Goal: Information Seeking & Learning: Learn about a topic

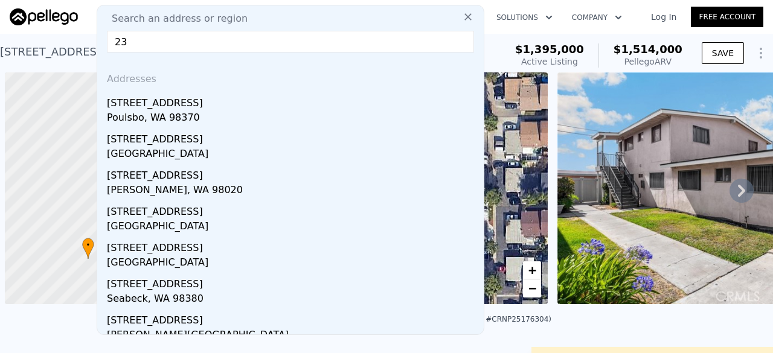
scroll to position [0, 5]
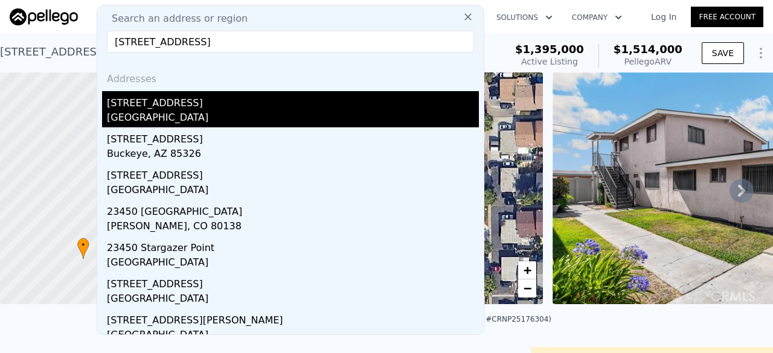
type input "[STREET_ADDRESS]"
click at [171, 106] on div "[STREET_ADDRESS]" at bounding box center [293, 100] width 372 height 19
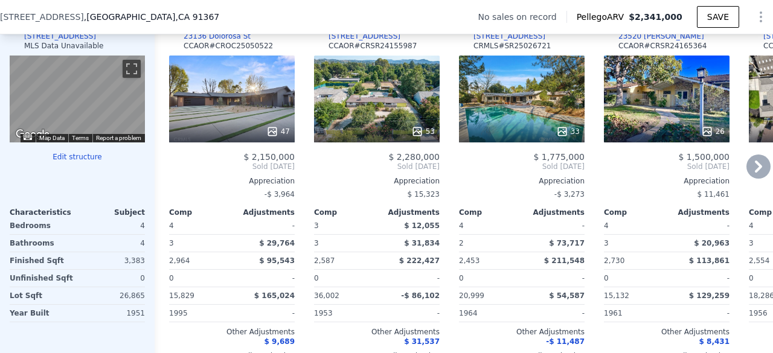
scroll to position [1198, 0]
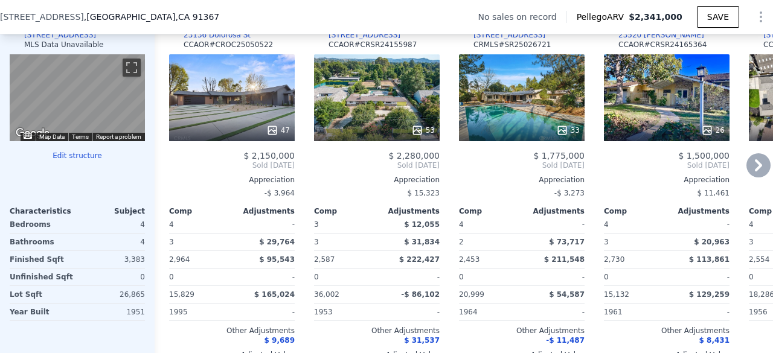
click at [208, 107] on div "47" at bounding box center [232, 97] width 126 height 87
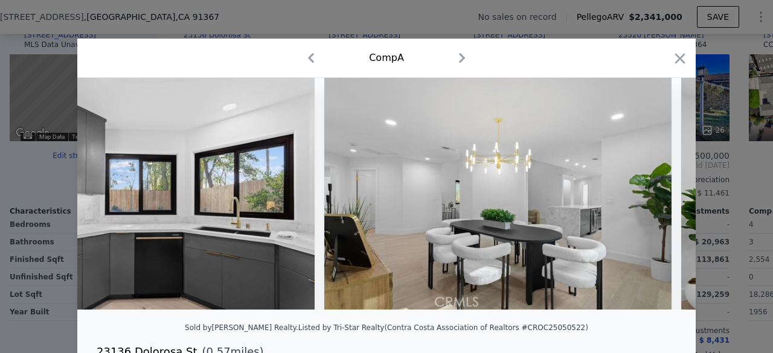
scroll to position [0, 1623]
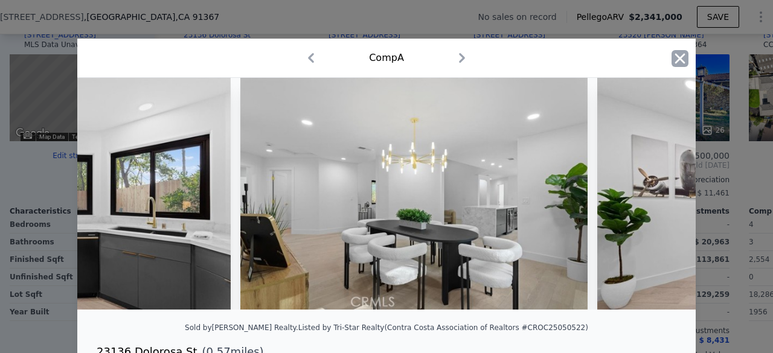
click at [676, 60] on icon "button" at bounding box center [680, 58] width 10 height 10
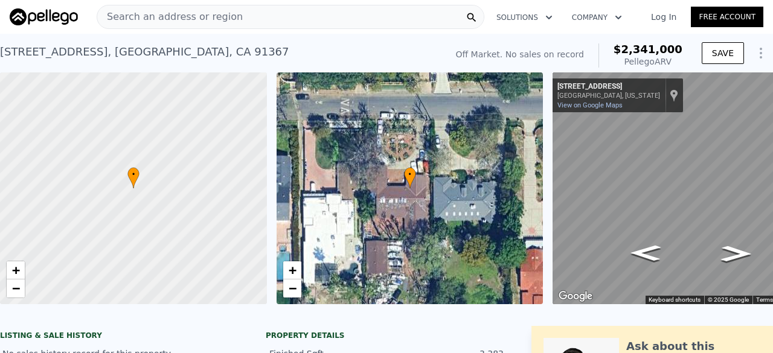
scroll to position [0, 70]
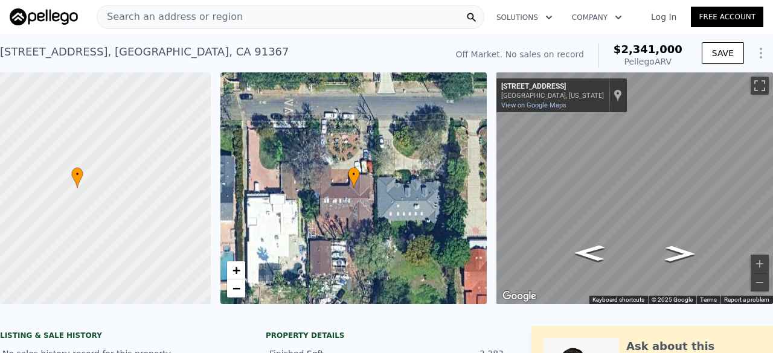
click at [327, 117] on div "• + −" at bounding box center [353, 188] width 267 height 232
click at [39, 84] on div at bounding box center [77, 189] width 320 height 278
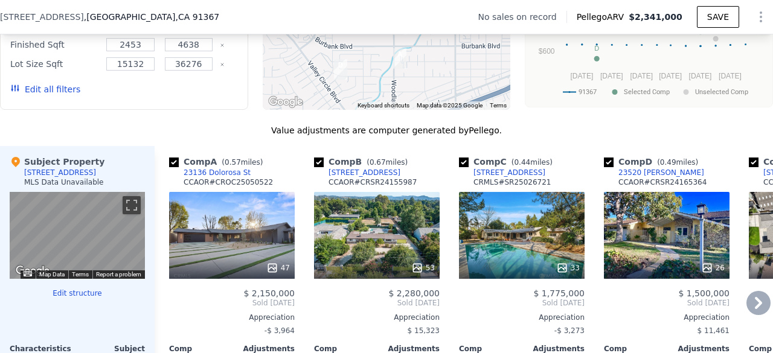
scroll to position [1061, 0]
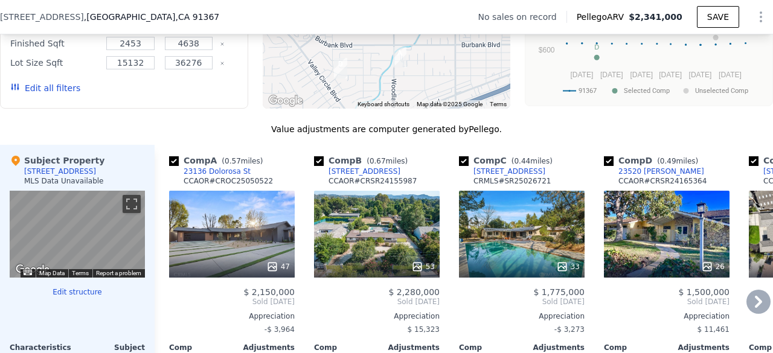
click at [244, 237] on div "47" at bounding box center [232, 234] width 126 height 87
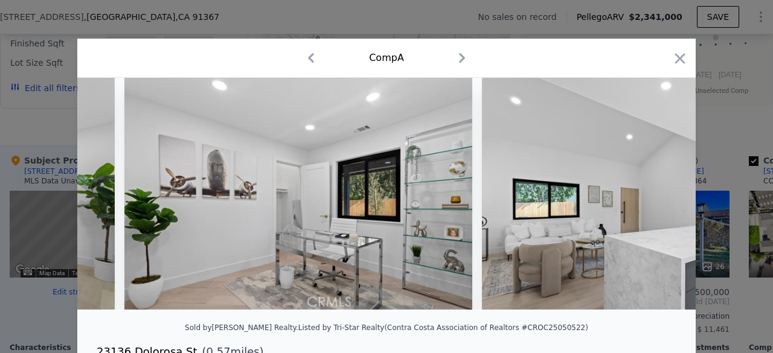
scroll to position [0, 2117]
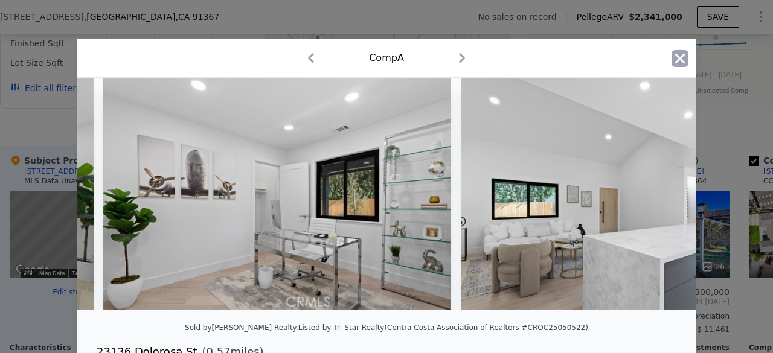
click at [679, 60] on icon "button" at bounding box center [679, 58] width 17 height 17
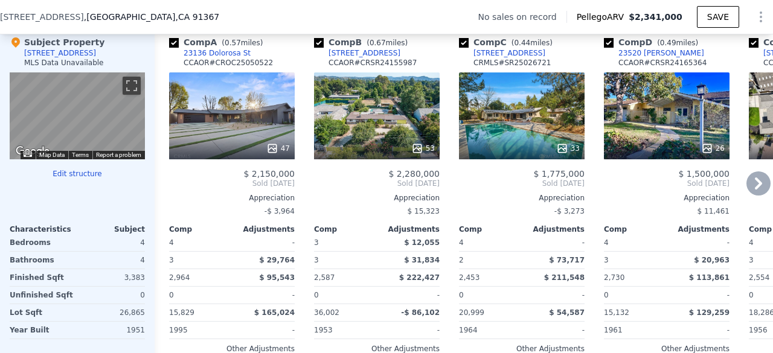
scroll to position [1179, 0]
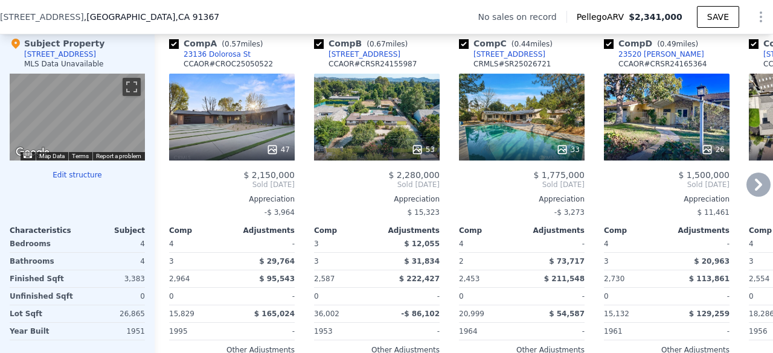
click at [234, 110] on div "47" at bounding box center [232, 117] width 126 height 87
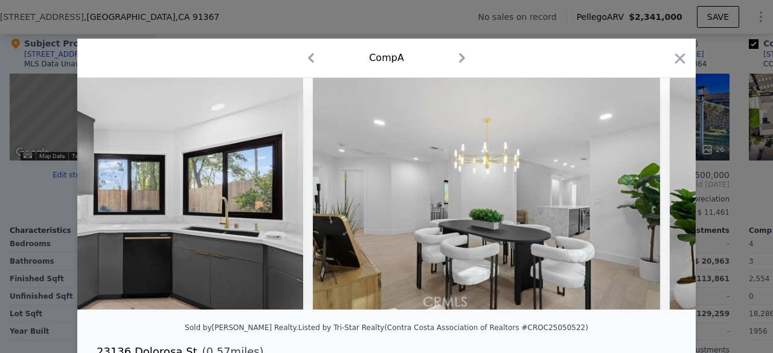
scroll to position [0, 1602]
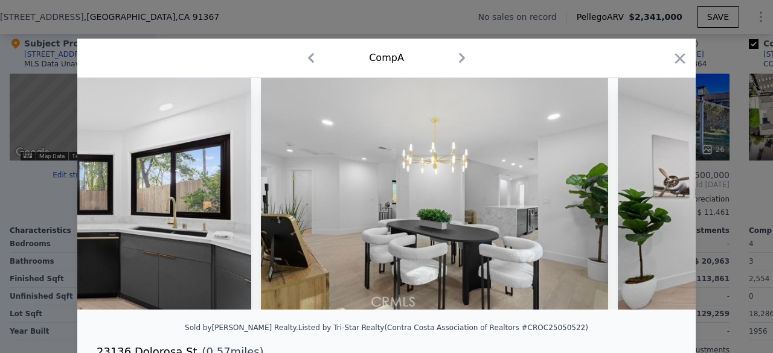
click at [14, 247] on div at bounding box center [386, 176] width 773 height 353
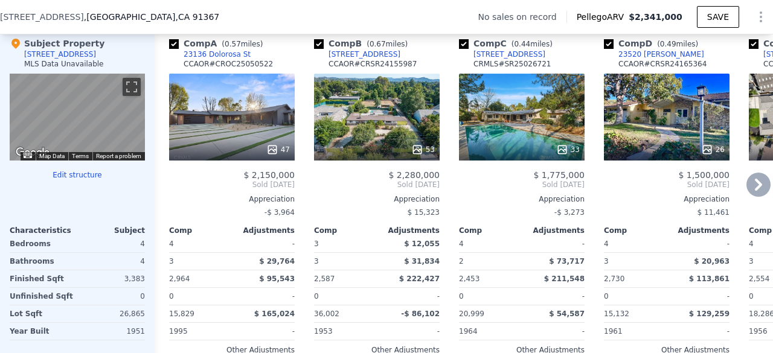
click at [522, 137] on div "33" at bounding box center [522, 117] width 126 height 87
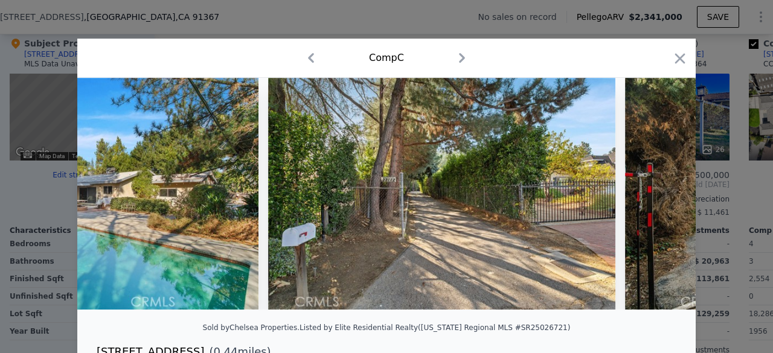
scroll to position [0, 287]
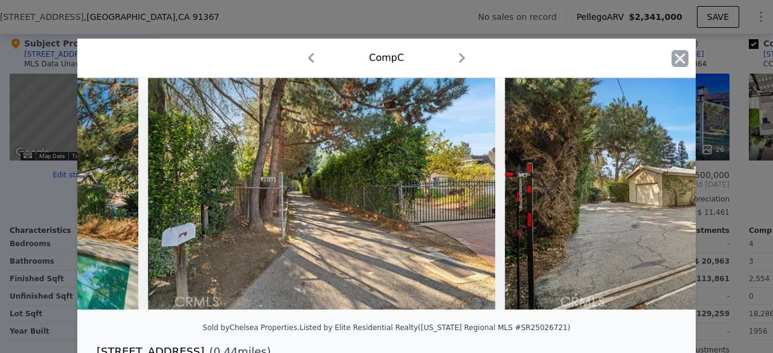
click at [677, 54] on icon "button" at bounding box center [679, 58] width 17 height 17
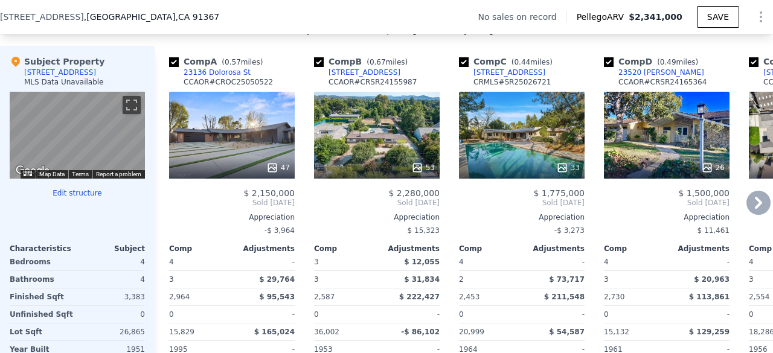
scroll to position [1182, 0]
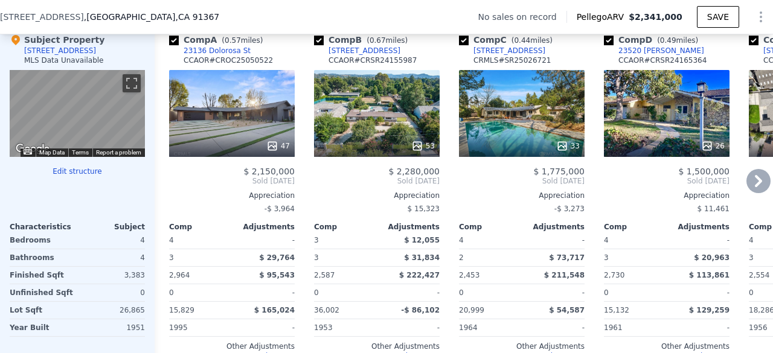
click at [510, 157] on div at bounding box center [522, 146] width 126 height 22
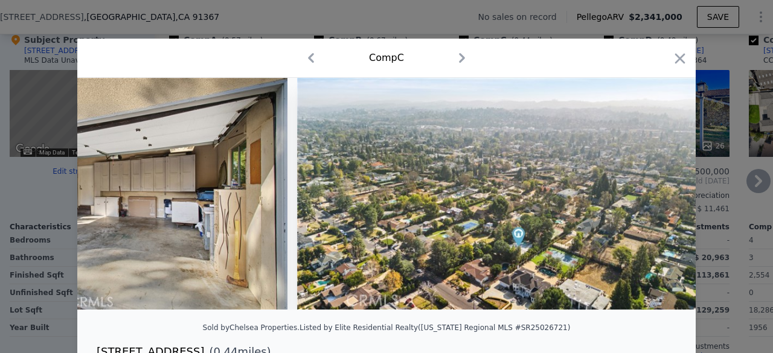
scroll to position [0, 11287]
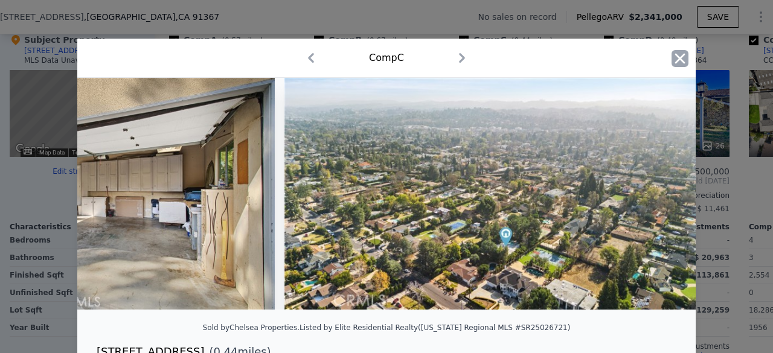
click at [671, 56] on icon "button" at bounding box center [679, 58] width 17 height 17
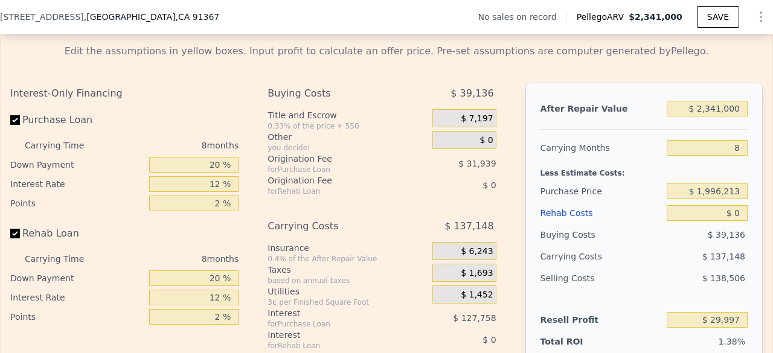
scroll to position [1695, 0]
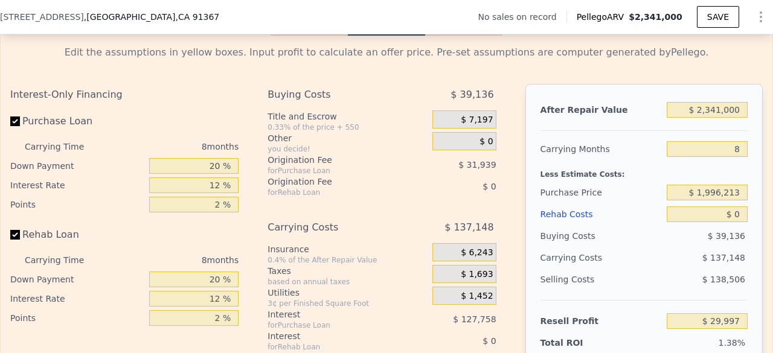
click at [232, 82] on div "Edit the assumptions in yellow boxes. Input profit to calculate an offer price.…" at bounding box center [386, 265] width 752 height 440
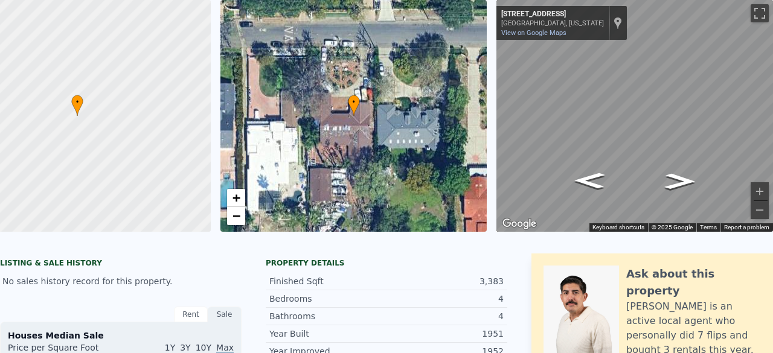
scroll to position [0, 0]
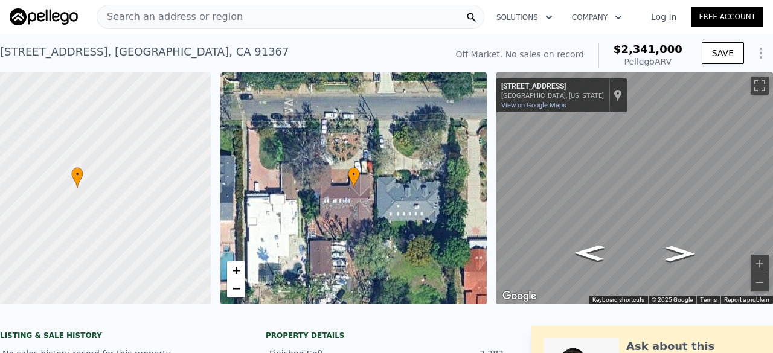
click at [242, 47] on div "[STREET_ADDRESS] No sales on record (~ARV $2.341m )" at bounding box center [220, 56] width 441 height 34
click at [178, 16] on span "Search an address or region" at bounding box center [170, 17] width 146 height 14
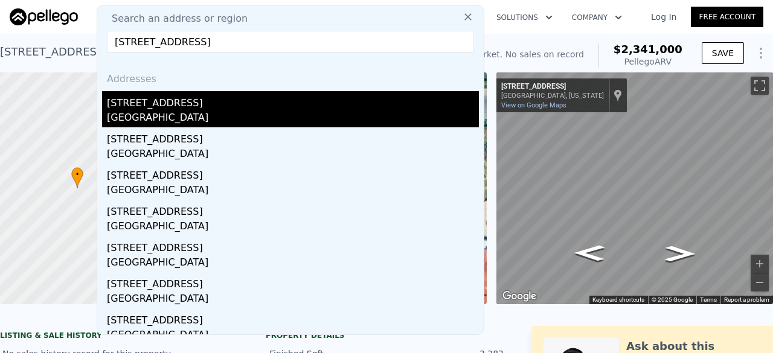
type input "[STREET_ADDRESS]"
click at [168, 122] on div "[GEOGRAPHIC_DATA]" at bounding box center [293, 118] width 372 height 17
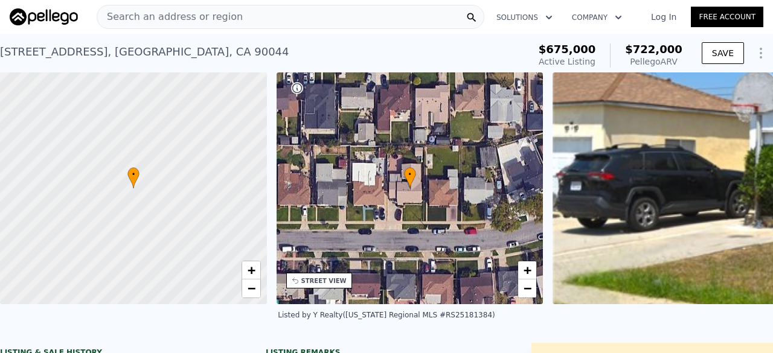
click at [237, 22] on div "Search an address or region" at bounding box center [291, 17] width 388 height 24
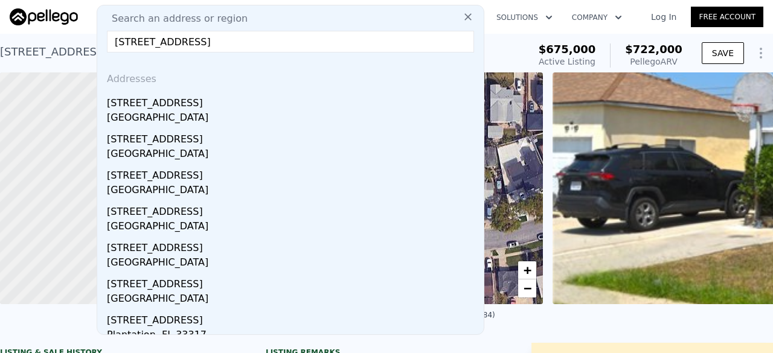
type input "[STREET_ADDRESS]"
click at [237, 51] on input "[STREET_ADDRESS]" at bounding box center [290, 42] width 367 height 22
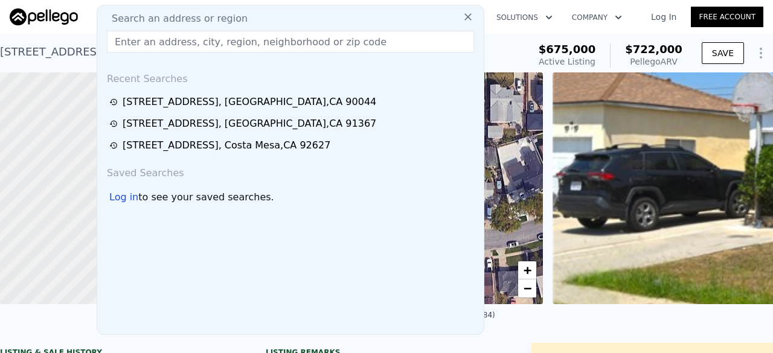
paste input "[STREET_ADDRESS]"
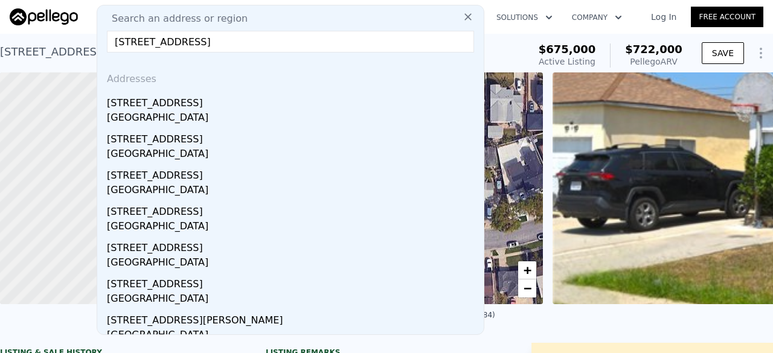
type input "[STREET_ADDRESS]"
